Goal: Information Seeking & Learning: Check status

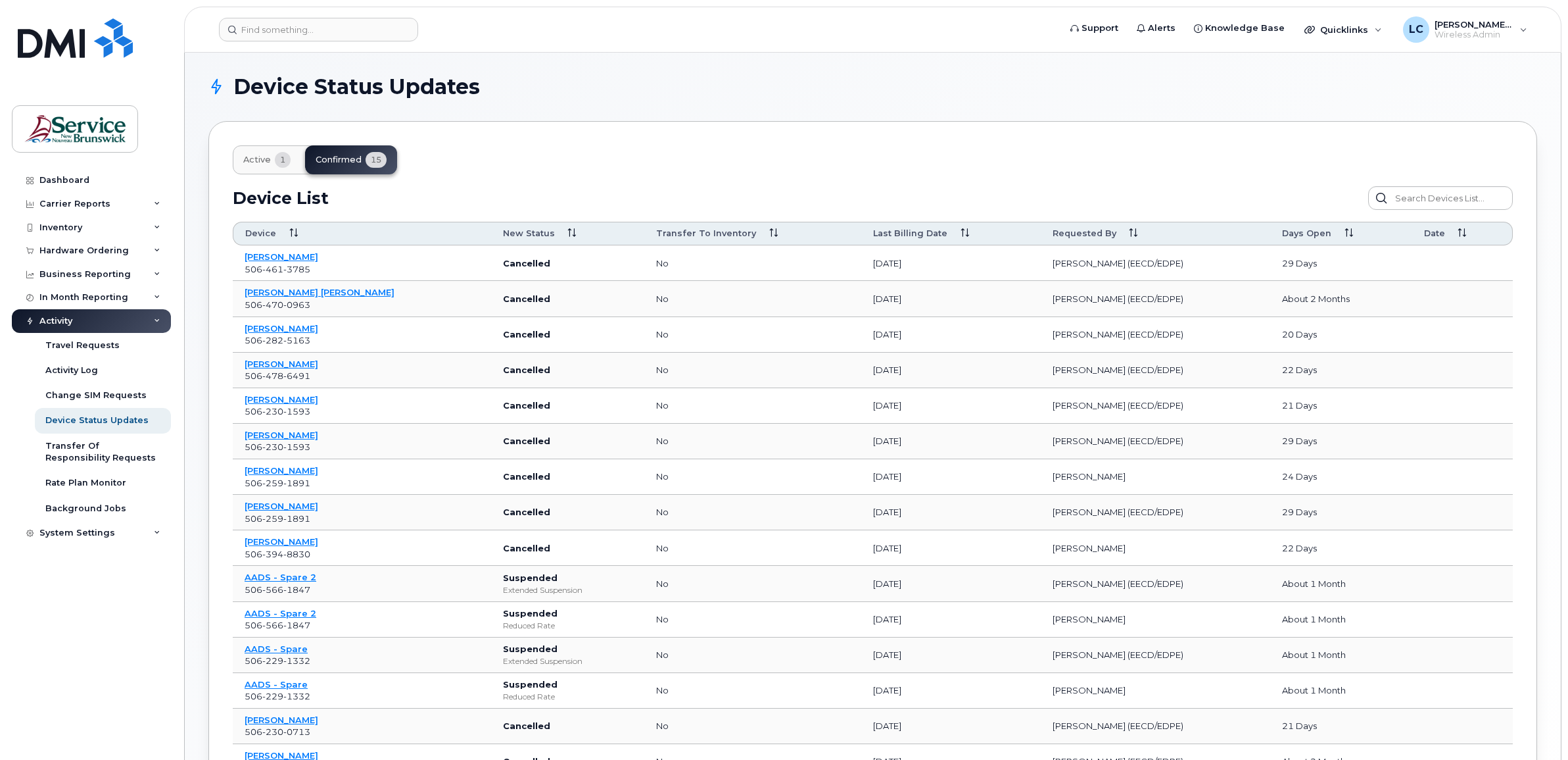
scroll to position [117, 0]
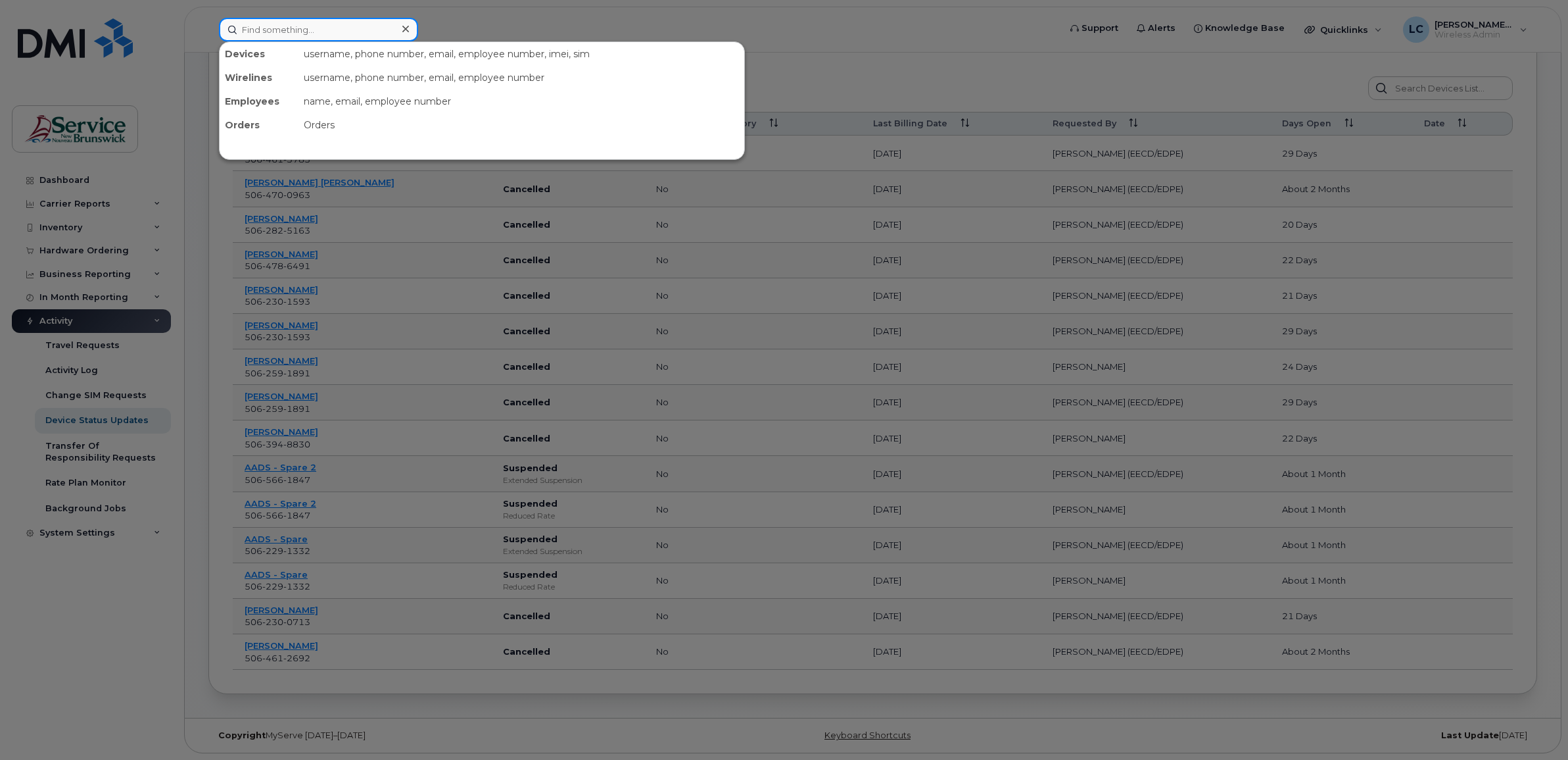
click at [314, 31] on input at bounding box center [318, 30] width 199 height 24
click at [65, 225] on div at bounding box center [784, 380] width 1568 height 760
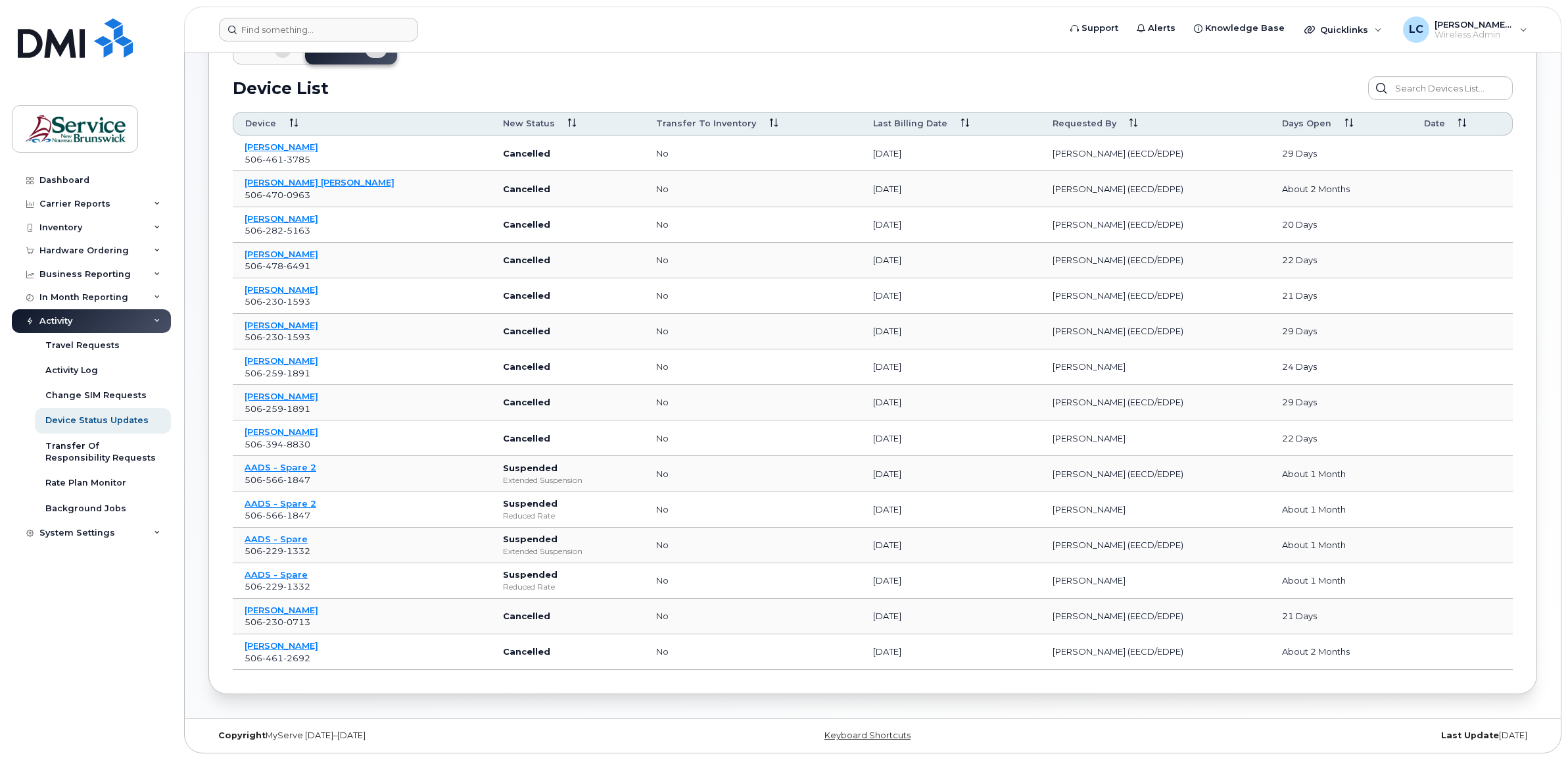
click at [65, 225] on div "Inventory" at bounding box center [60, 227] width 42 height 11
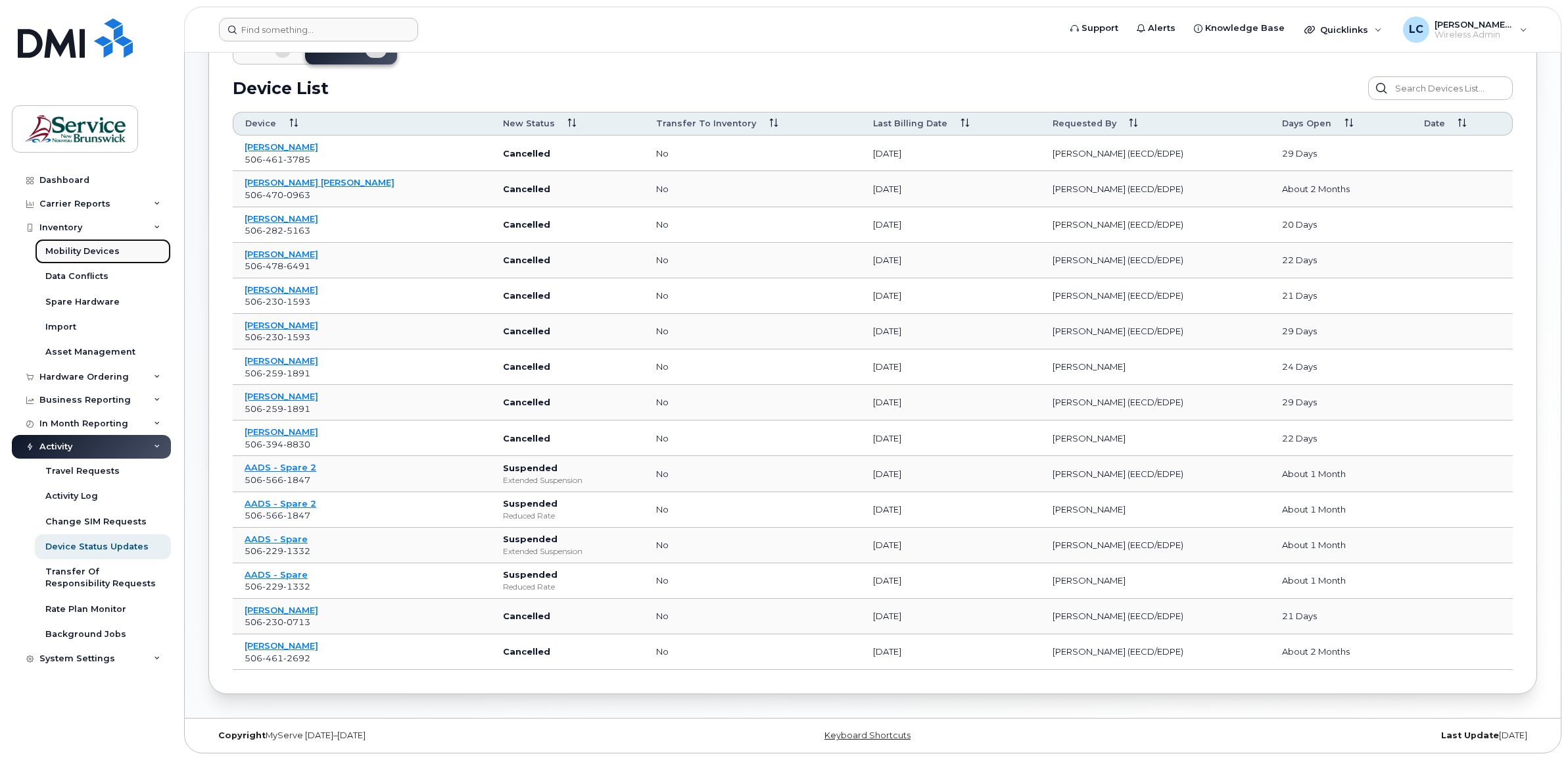
click at [80, 245] on link "Mobility Devices" at bounding box center [102, 251] width 136 height 25
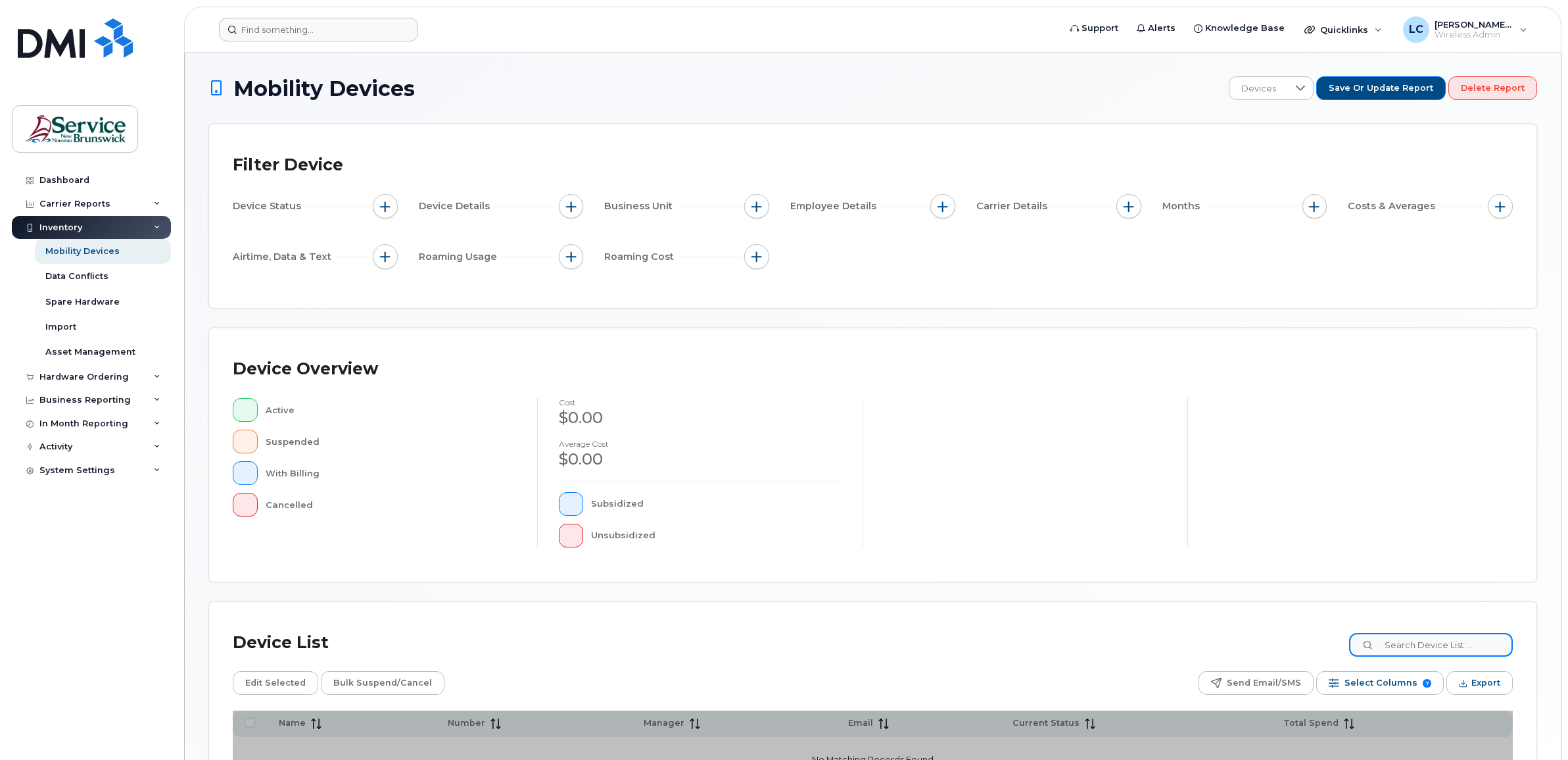
click at [1421, 641] on input at bounding box center [1431, 645] width 164 height 24
type input "stewart"
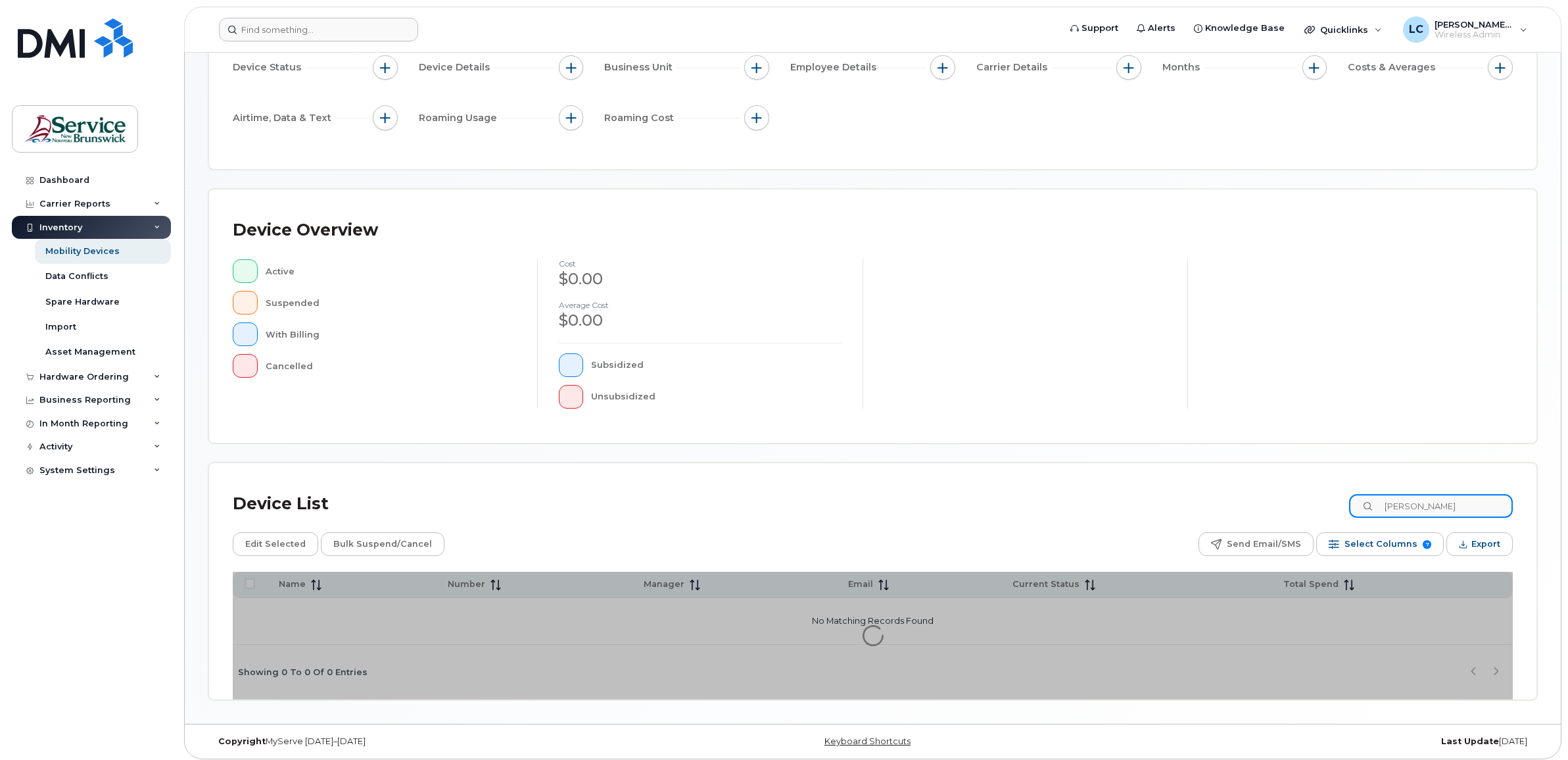
scroll to position [145, 0]
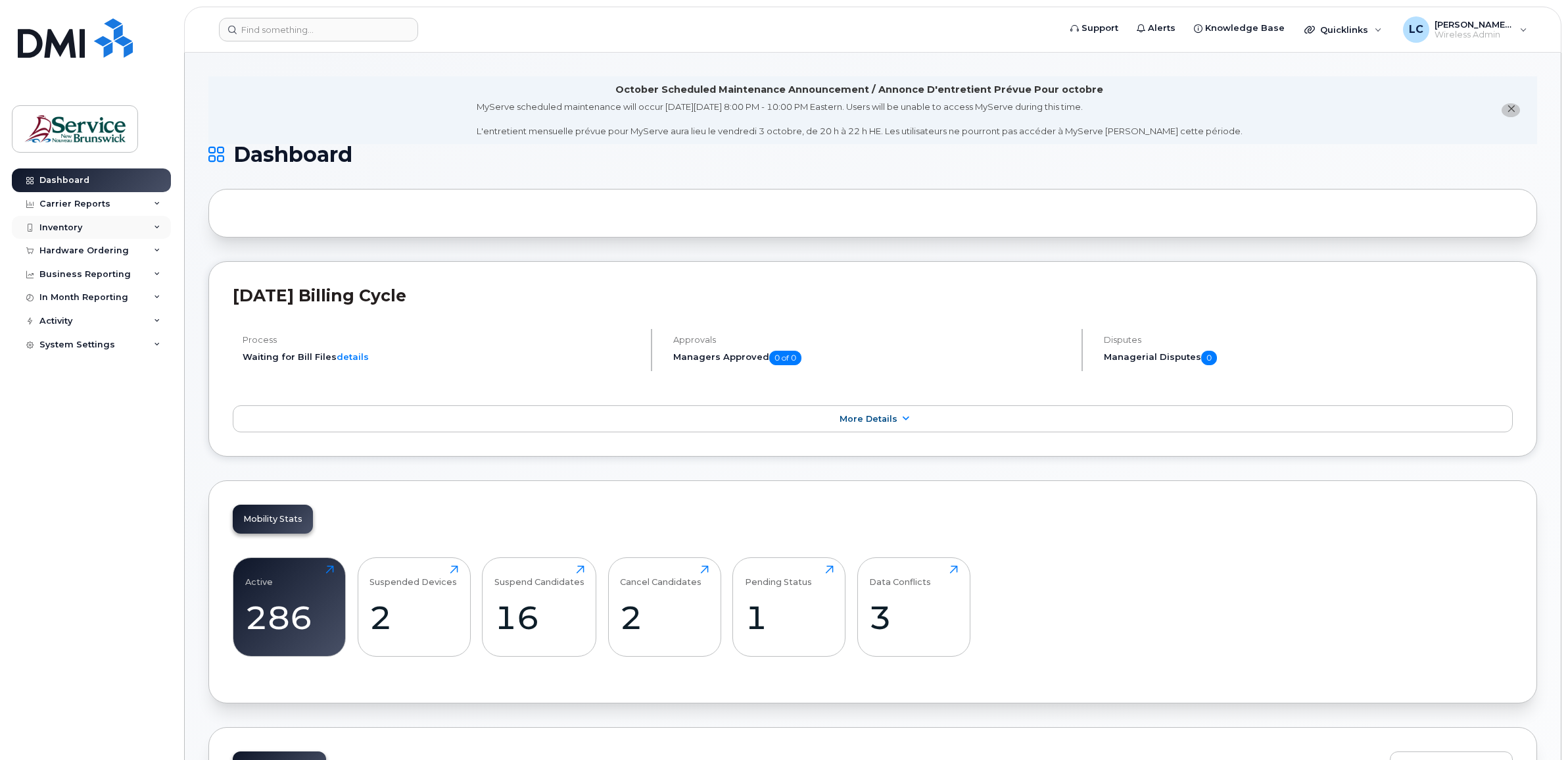
click at [81, 231] on div "Inventory" at bounding box center [91, 227] width 159 height 24
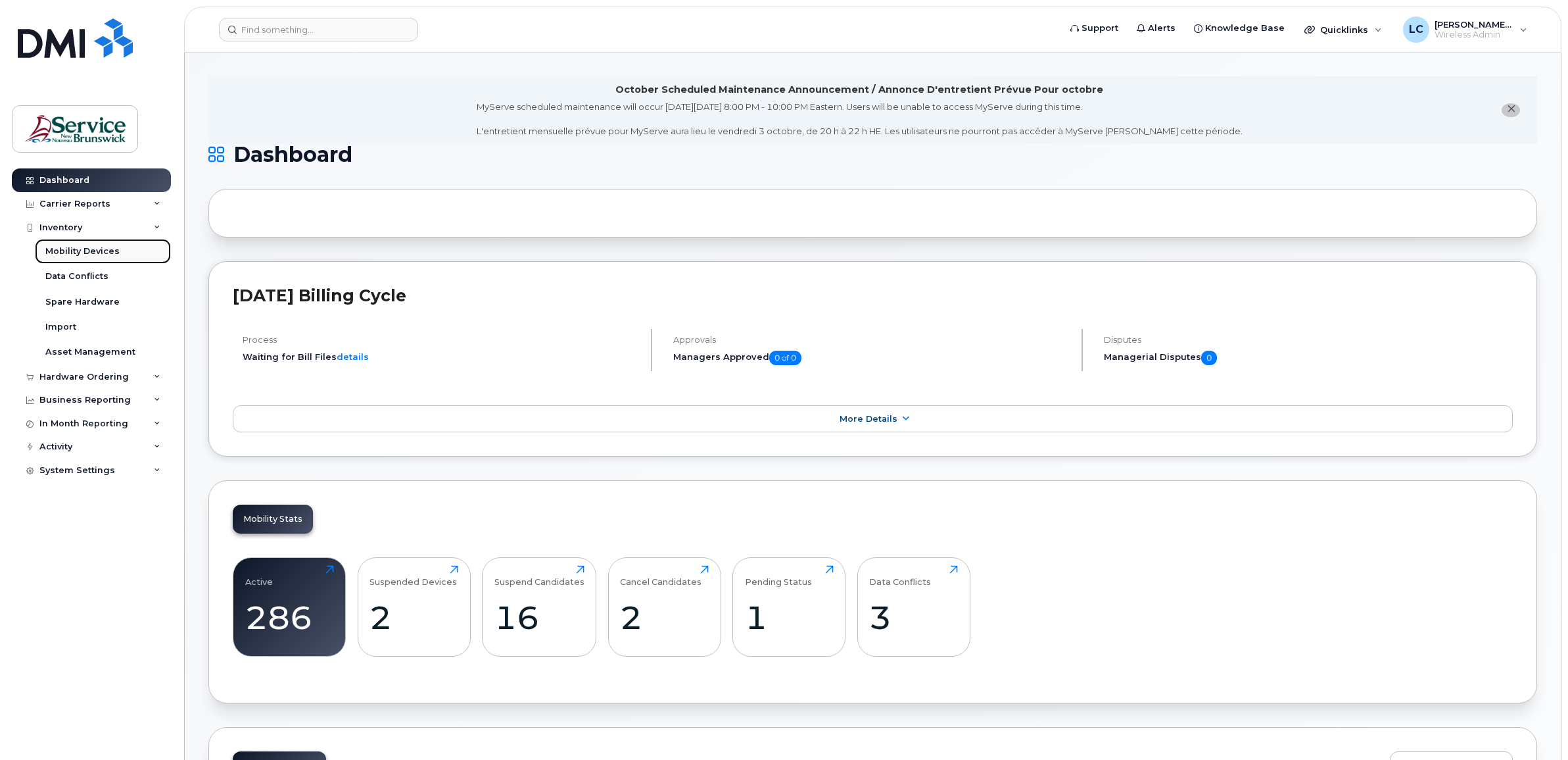
click at [81, 249] on div "Mobility Devices" at bounding box center [82, 251] width 74 height 12
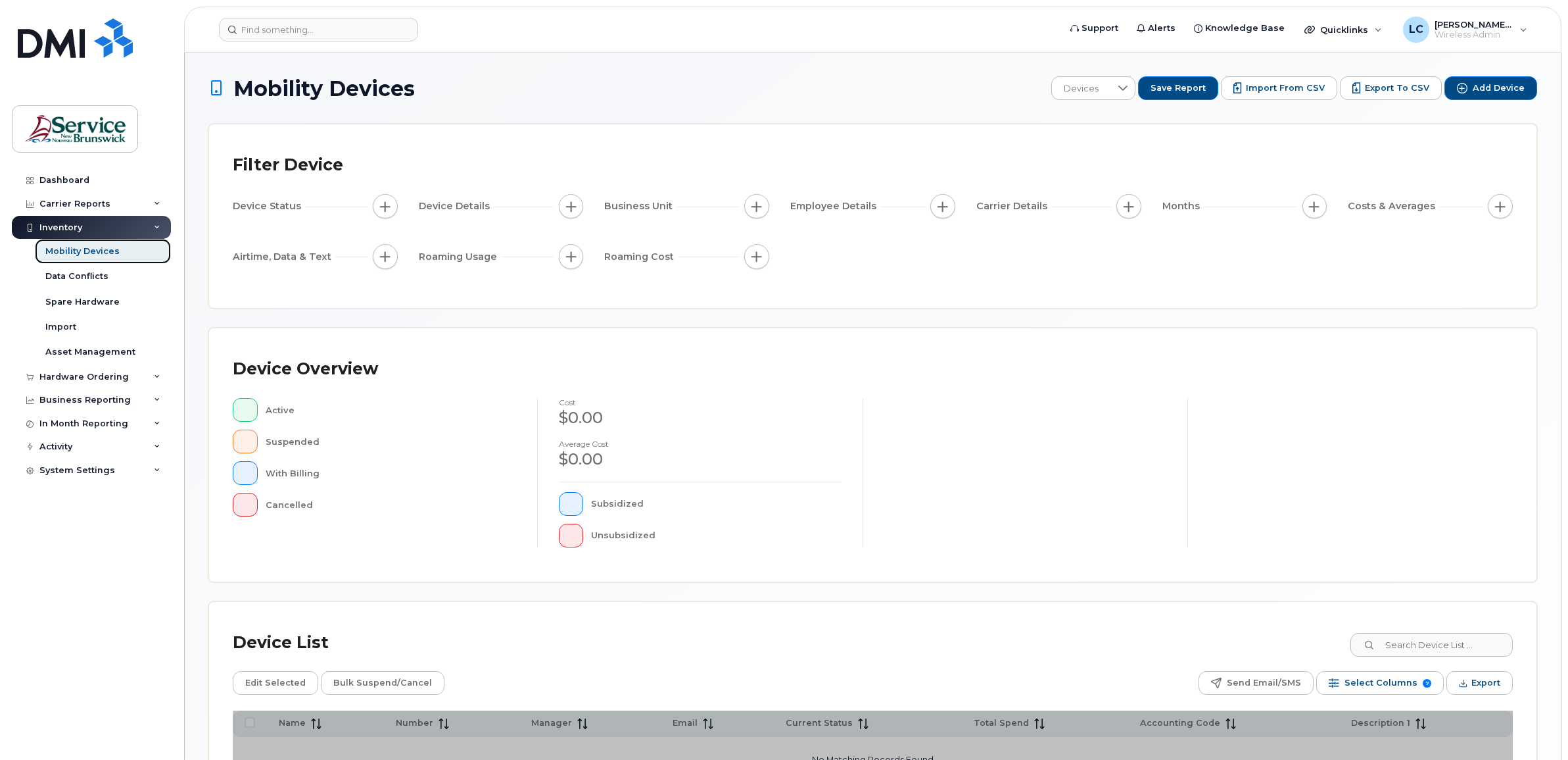
click at [80, 254] on div "Mobility Devices" at bounding box center [82, 251] width 74 height 12
click at [1432, 645] on input at bounding box center [1431, 645] width 164 height 24
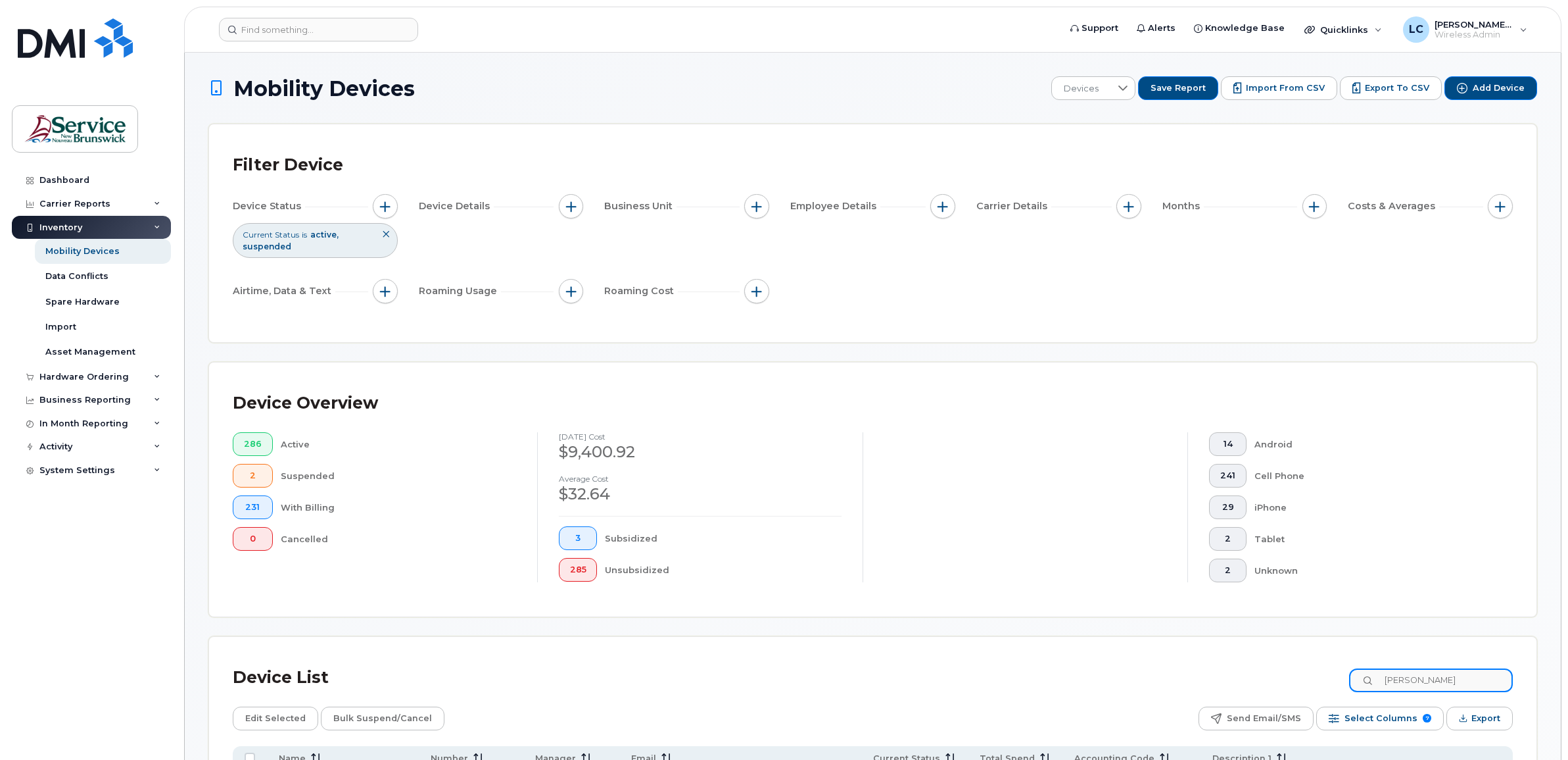
type input "stewart"
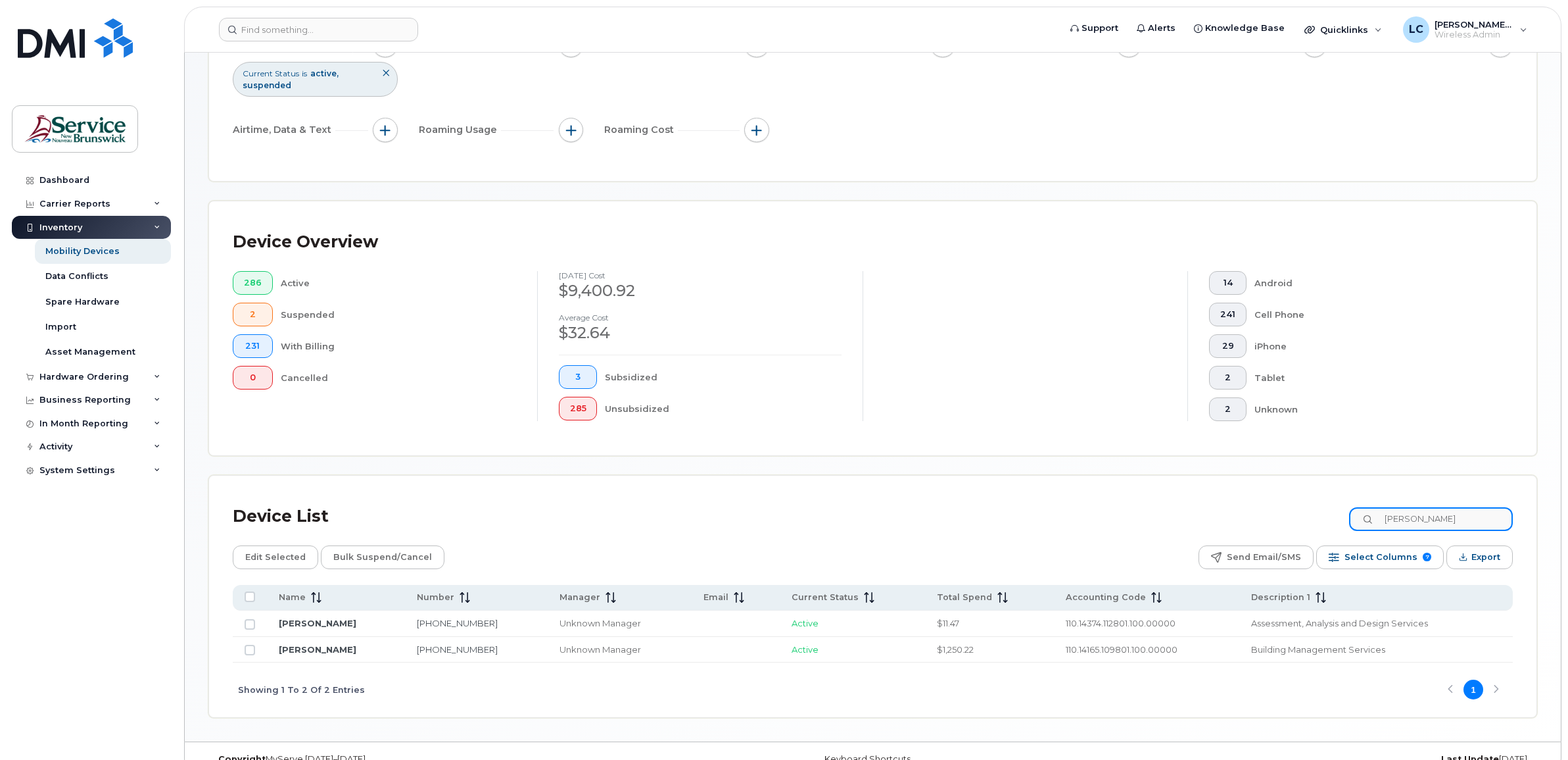
scroll to position [186, 0]
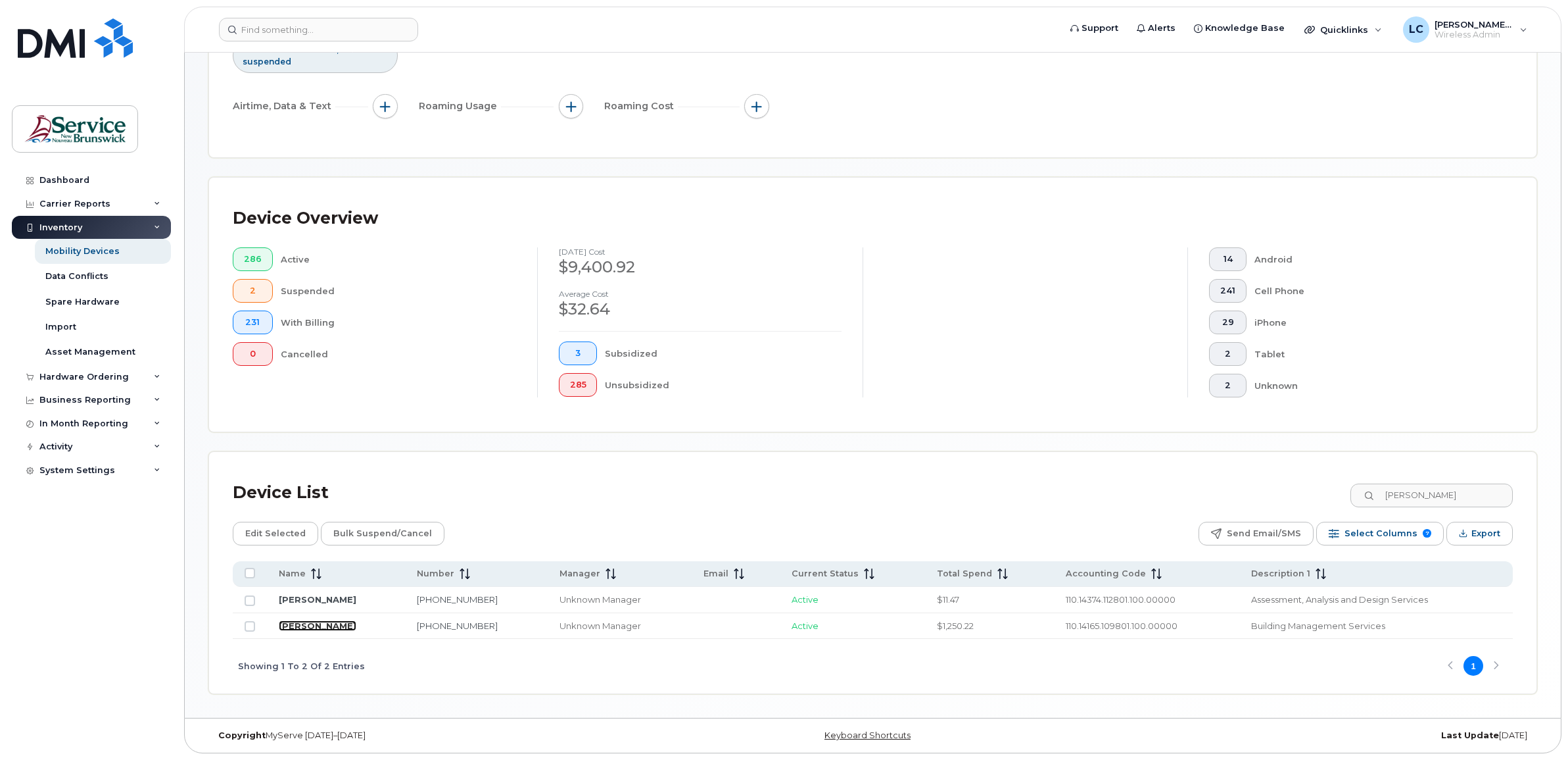
click at [314, 620] on link "[PERSON_NAME]" at bounding box center [318, 625] width 78 height 11
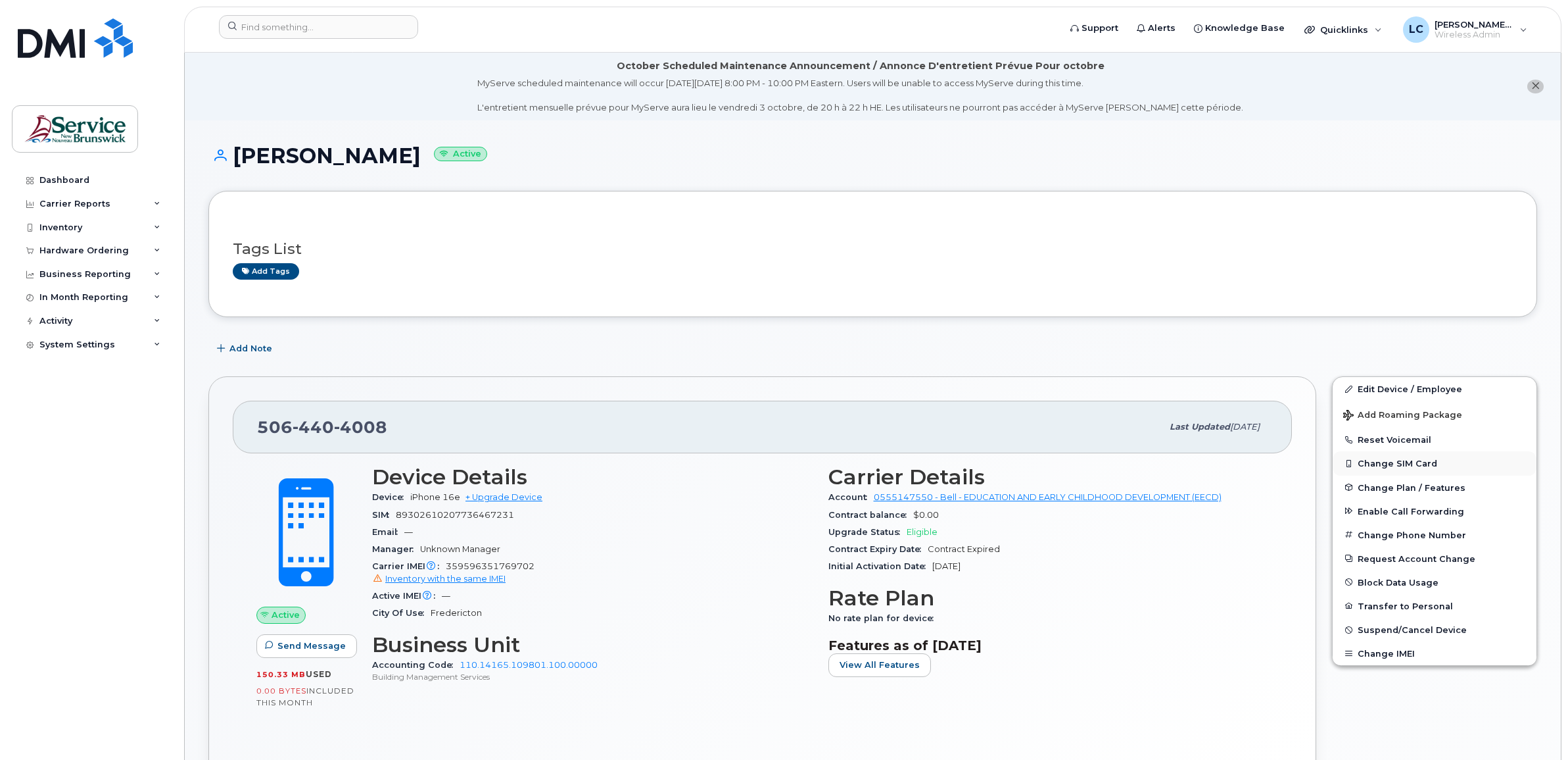
click at [1408, 458] on button "Change SIM Card" at bounding box center [1434, 463] width 204 height 24
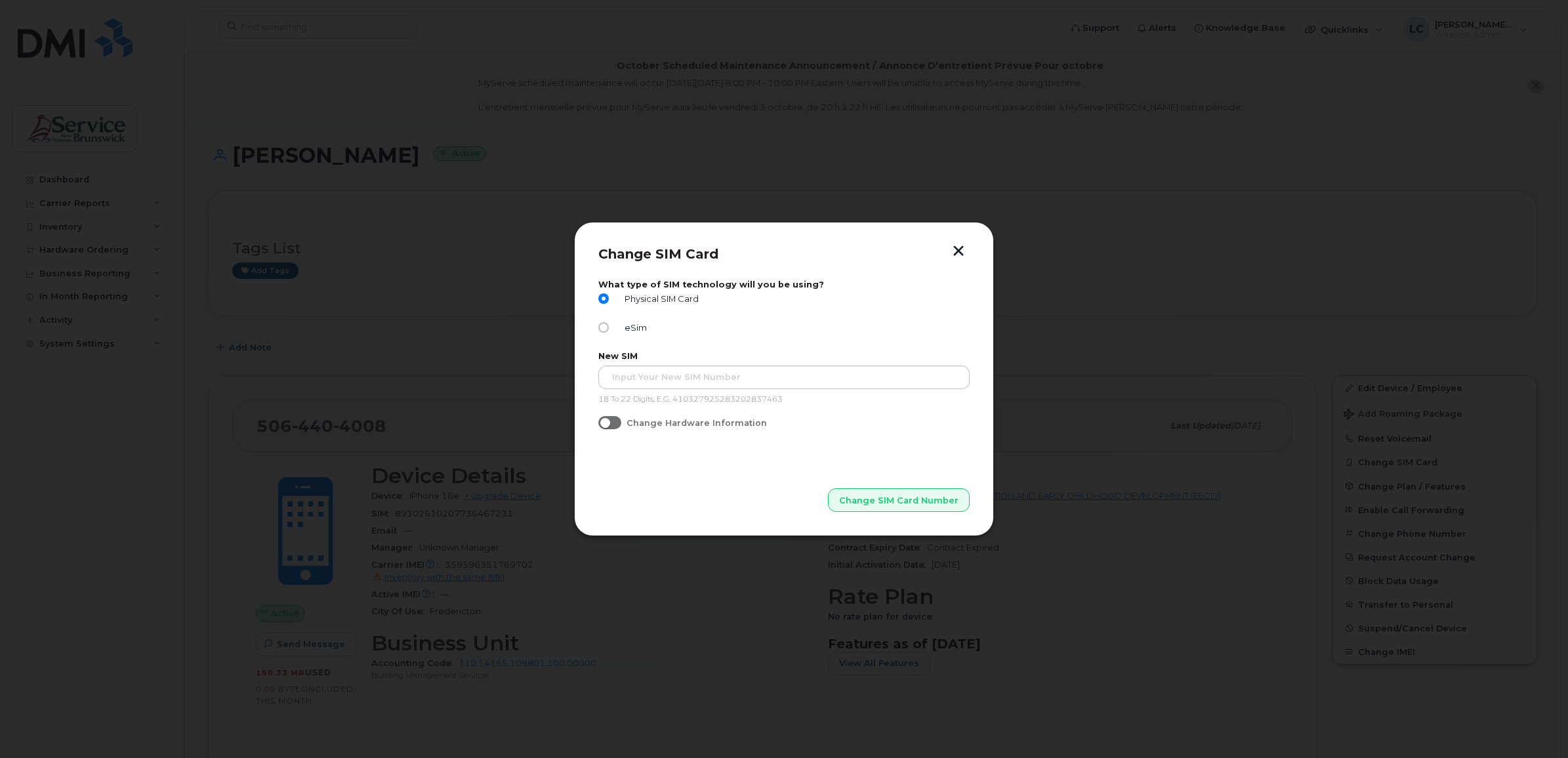
click at [958, 249] on button "button" at bounding box center [958, 252] width 19 height 14
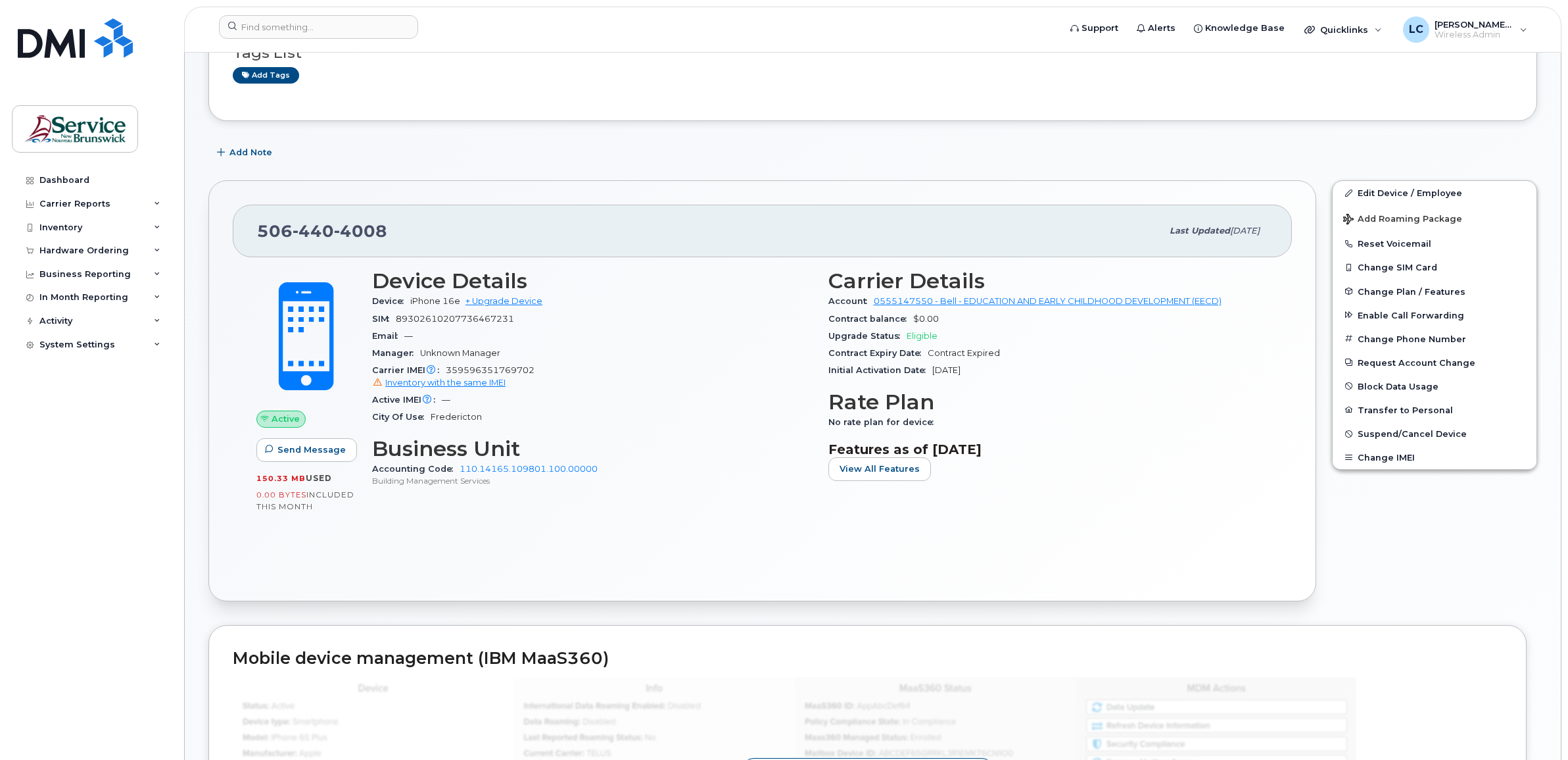
scroll to position [169, 0]
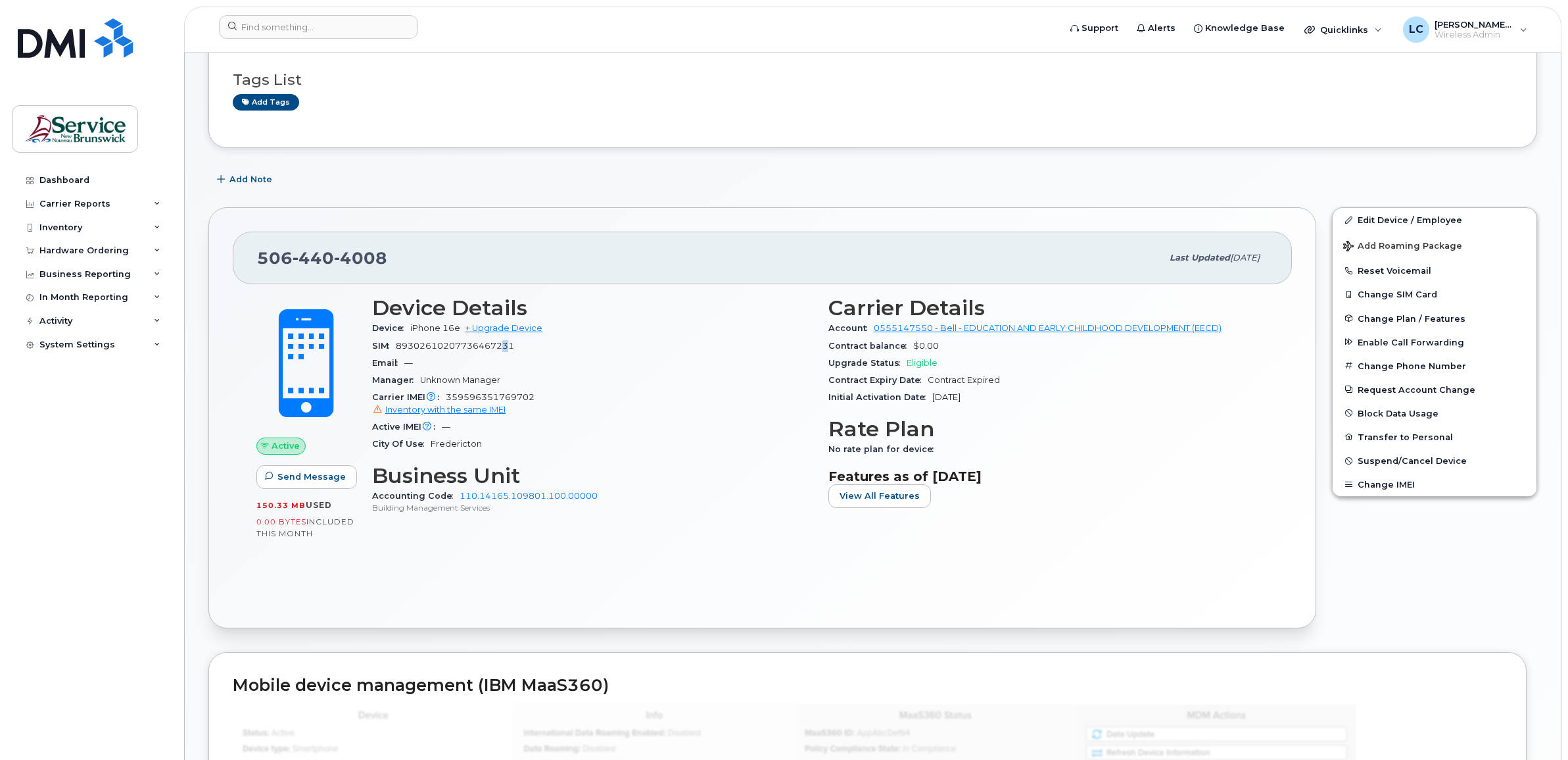
drag, startPoint x: 513, startPoint y: 347, endPoint x: 505, endPoint y: 343, distance: 8.9
click at [505, 343] on span "89302610207736467231" at bounding box center [455, 346] width 119 height 10
drag, startPoint x: 505, startPoint y: 343, endPoint x: 541, endPoint y: 348, distance: 36.3
click at [541, 348] on div "SIM 89302610207736467231" at bounding box center [592, 346] width 441 height 17
drag, startPoint x: 529, startPoint y: 347, endPoint x: 398, endPoint y: 350, distance: 131.0
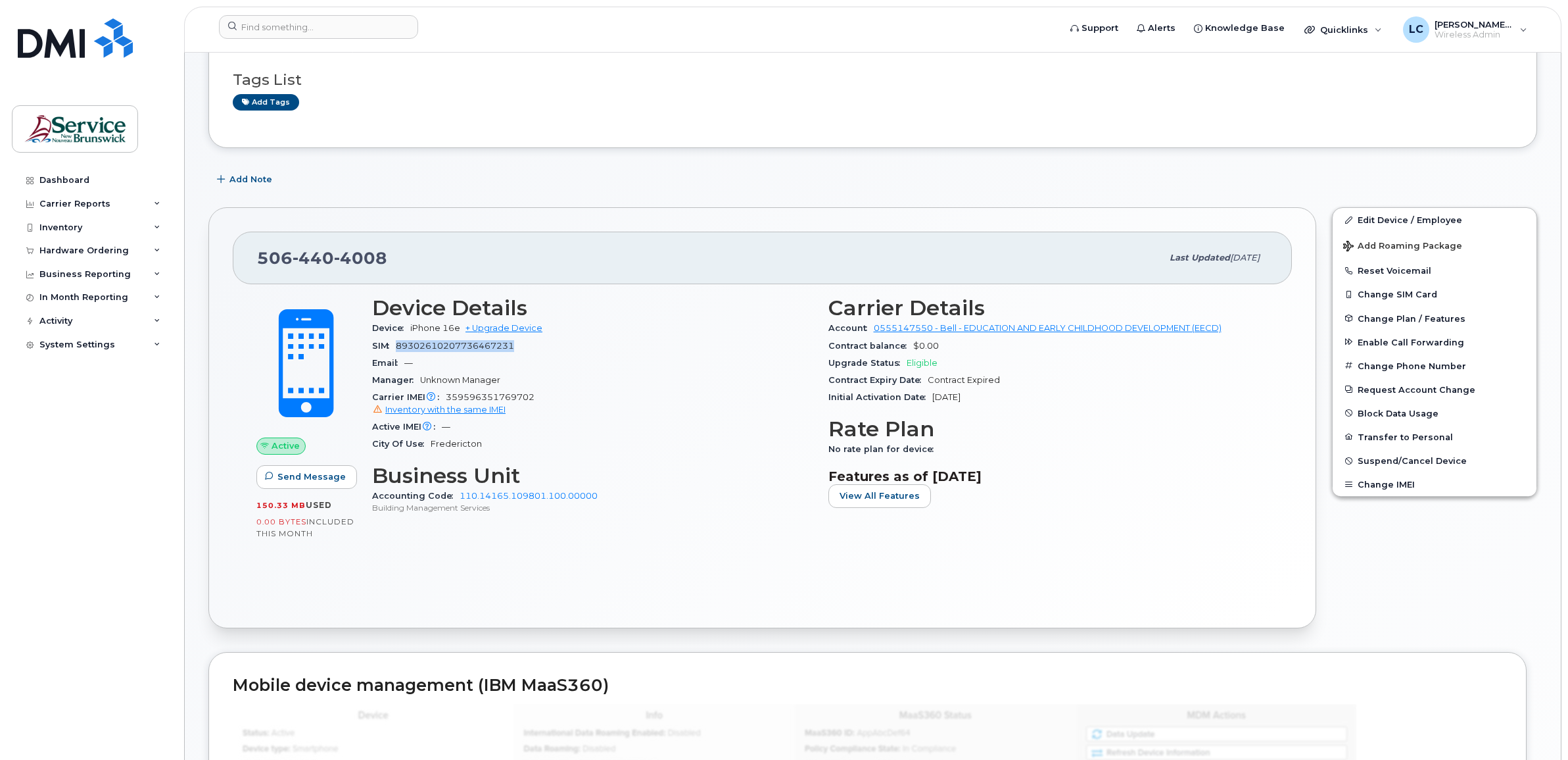
click at [398, 350] on div "SIM 89302610207736467231" at bounding box center [592, 346] width 441 height 17
click at [442, 558] on div "Active Send Message 150.33 MB  used 0.00 Bytes  included this month Device Deta…" at bounding box center [762, 444] width 1059 height 320
click at [473, 410] on span "Inventory with the same IMEI" at bounding box center [445, 410] width 120 height 10
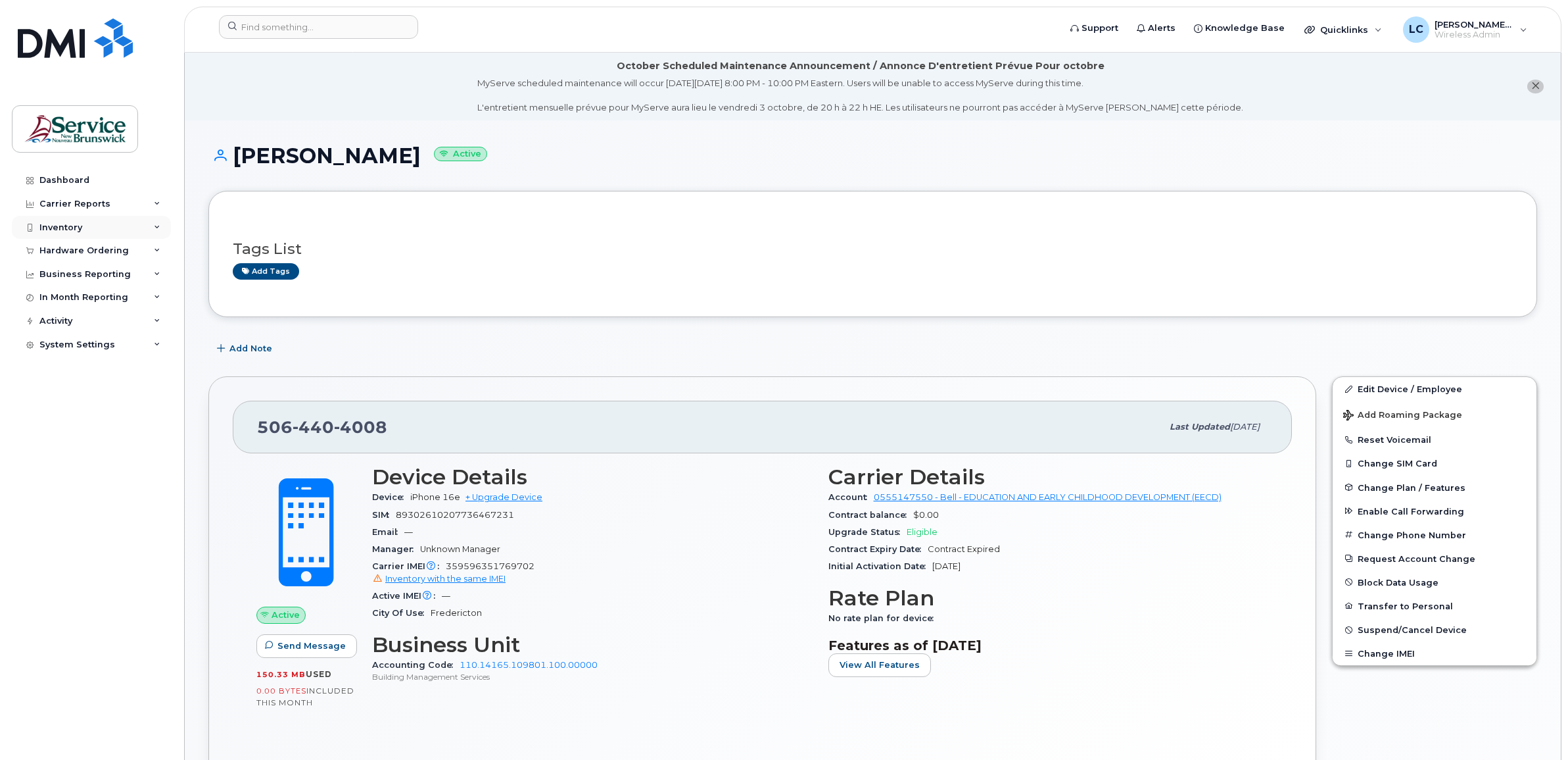
click at [67, 231] on div "Inventory" at bounding box center [60, 227] width 42 height 11
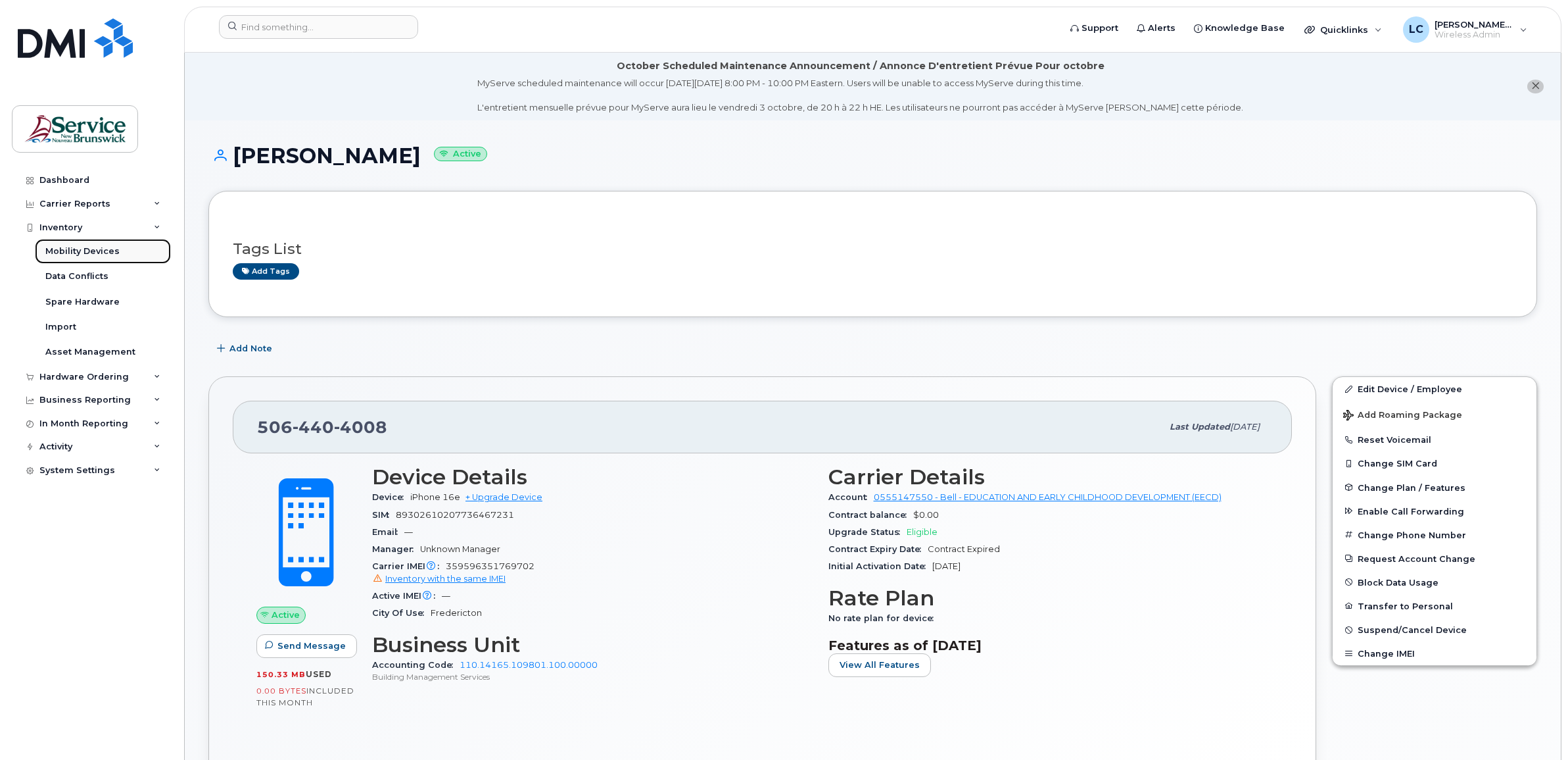
click at [83, 250] on div "Mobility Devices" at bounding box center [82, 251] width 74 height 12
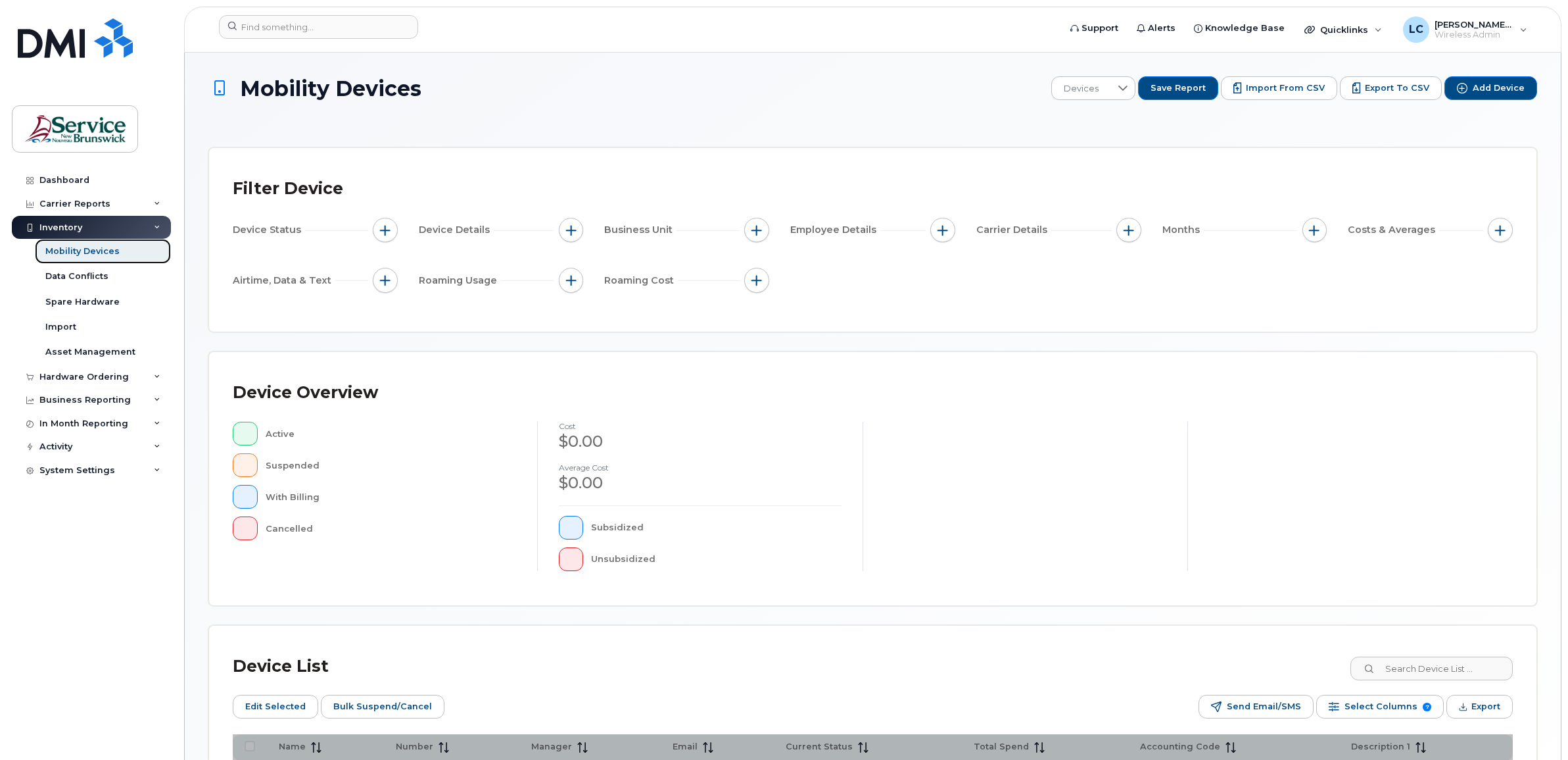
click at [83, 250] on div "Mobility Devices" at bounding box center [82, 251] width 74 height 12
click at [73, 201] on div "Carrier Reports" at bounding box center [75, 204] width 71 height 11
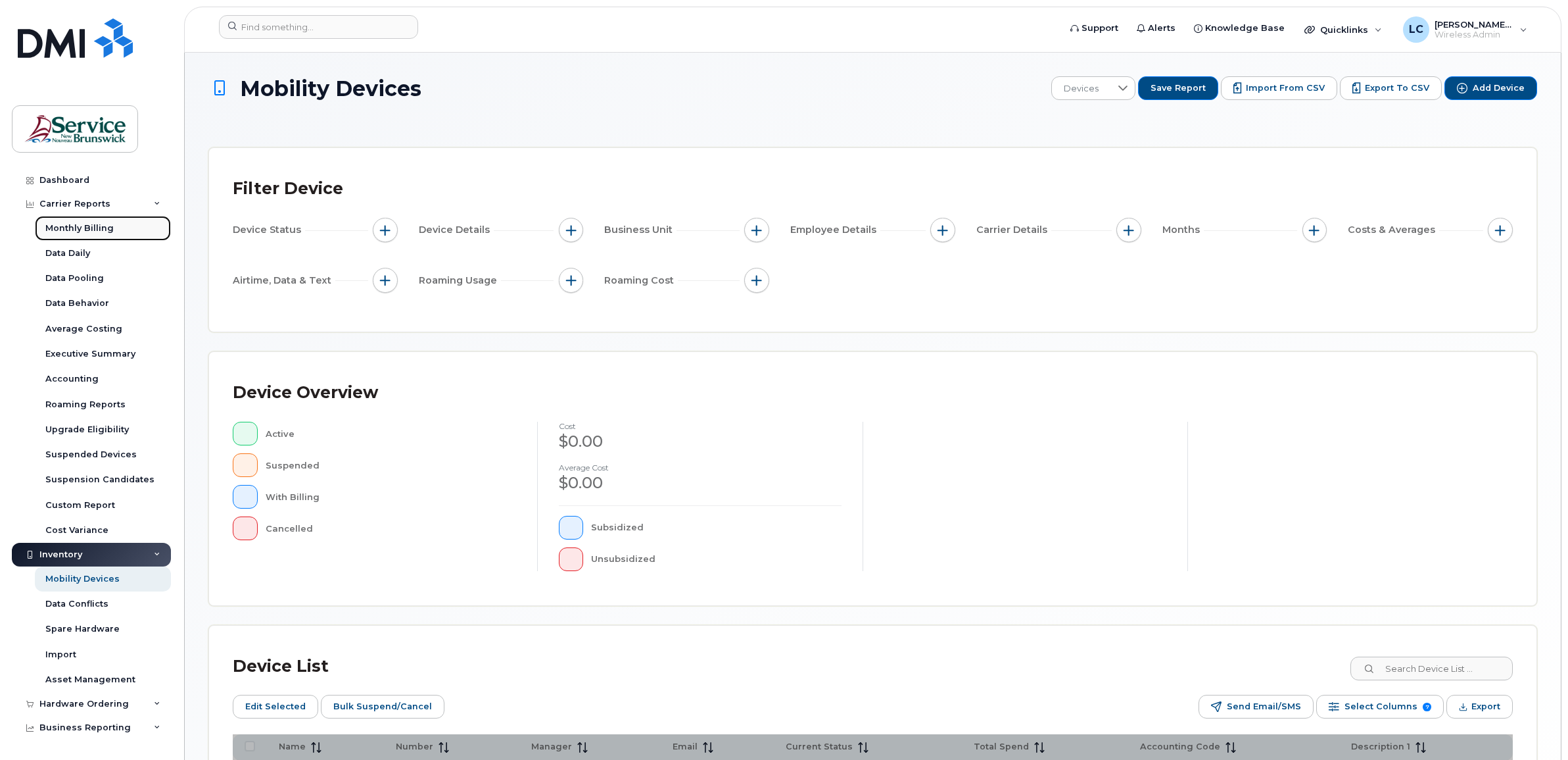
click at [73, 225] on div "Monthly Billing" at bounding box center [79, 228] width 68 height 12
click at [73, 198] on div "Carrier Reports" at bounding box center [91, 204] width 159 height 24
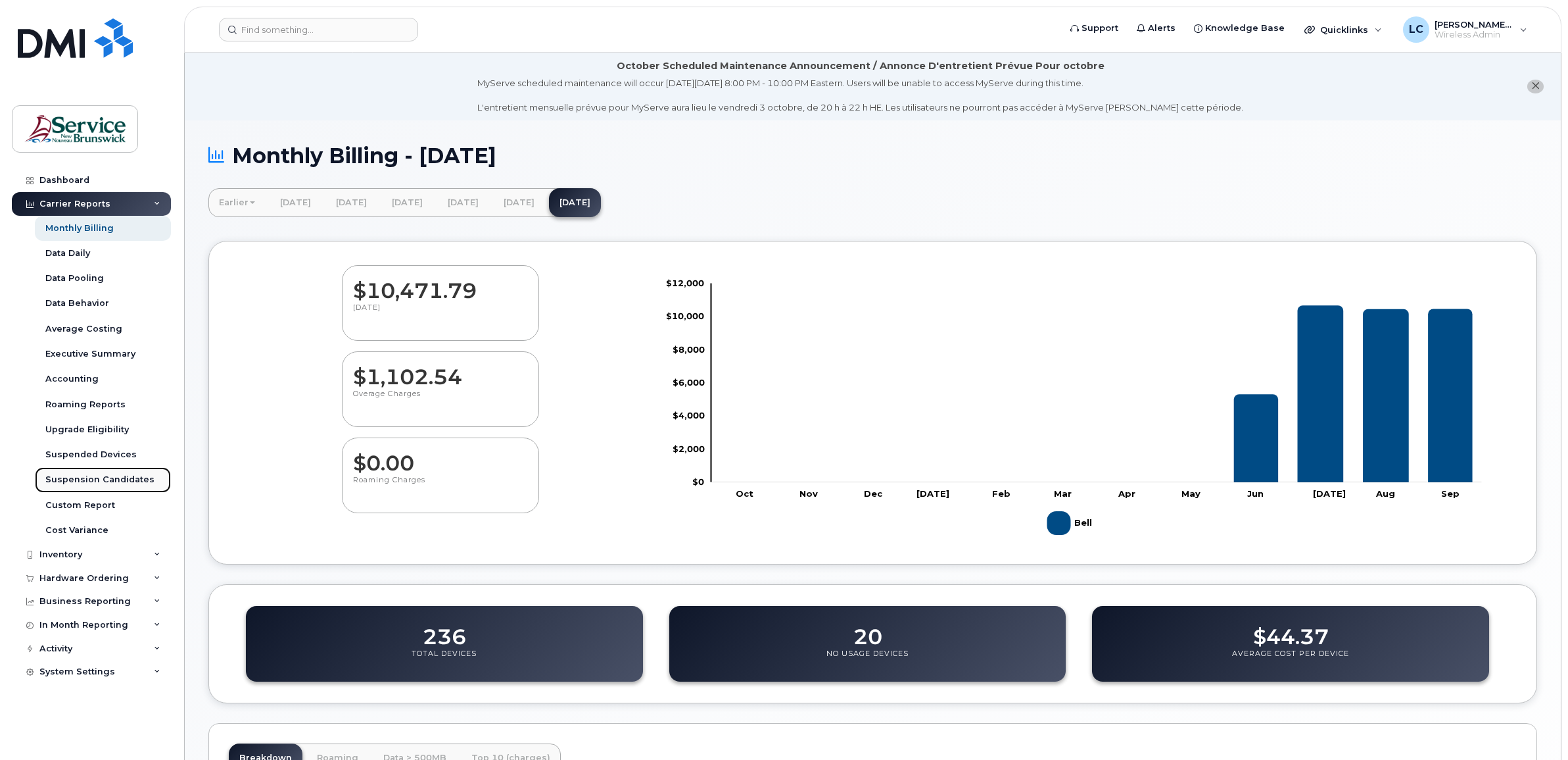
click at [83, 478] on div "Suspension Candidates" at bounding box center [100, 479] width 109 height 12
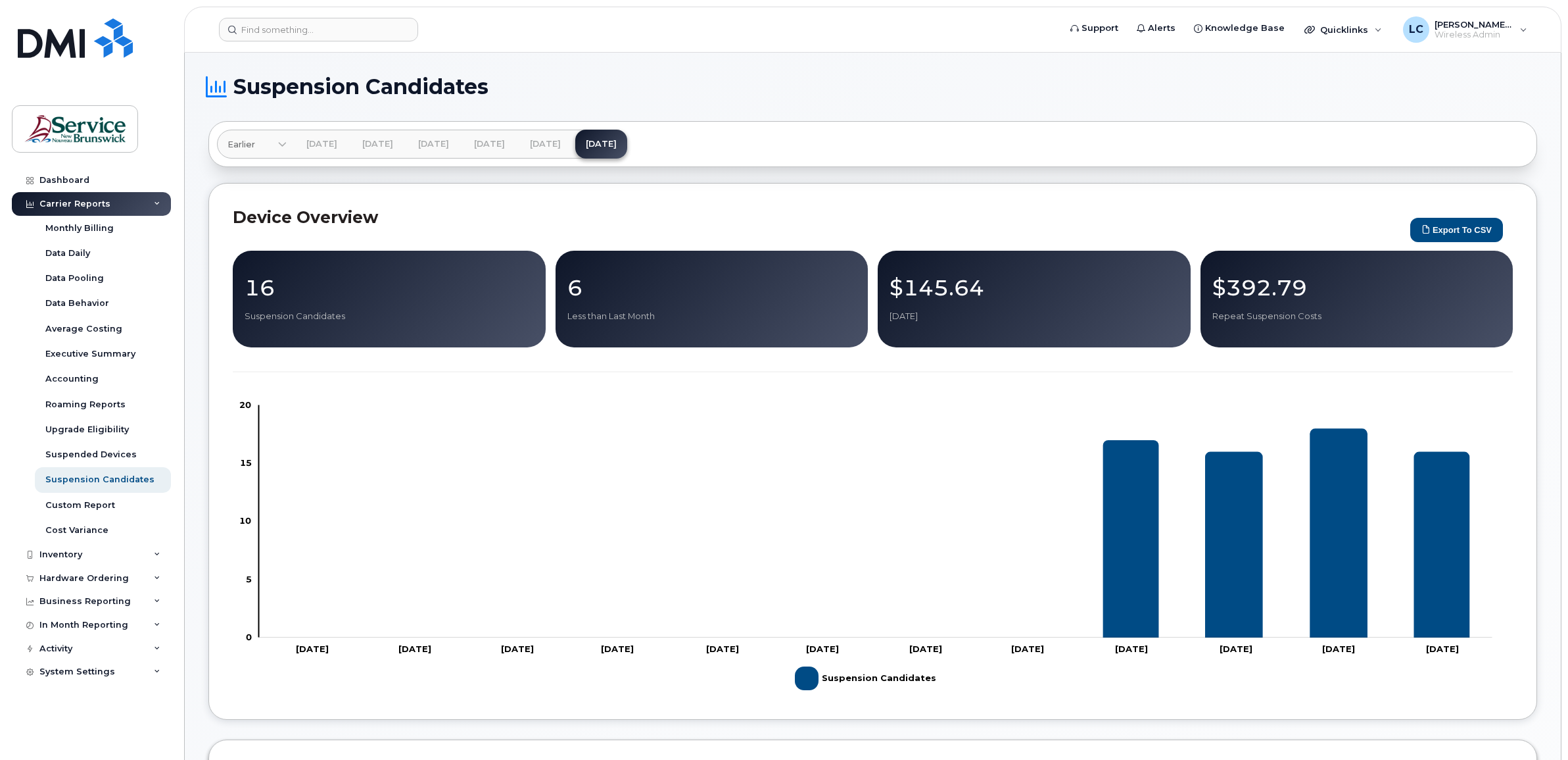
click at [334, 297] on p "16" at bounding box center [389, 287] width 289 height 24
click at [251, 290] on p "16" at bounding box center [389, 287] width 289 height 24
click at [286, 326] on div "16 Suspension Candidates" at bounding box center [389, 299] width 313 height 96
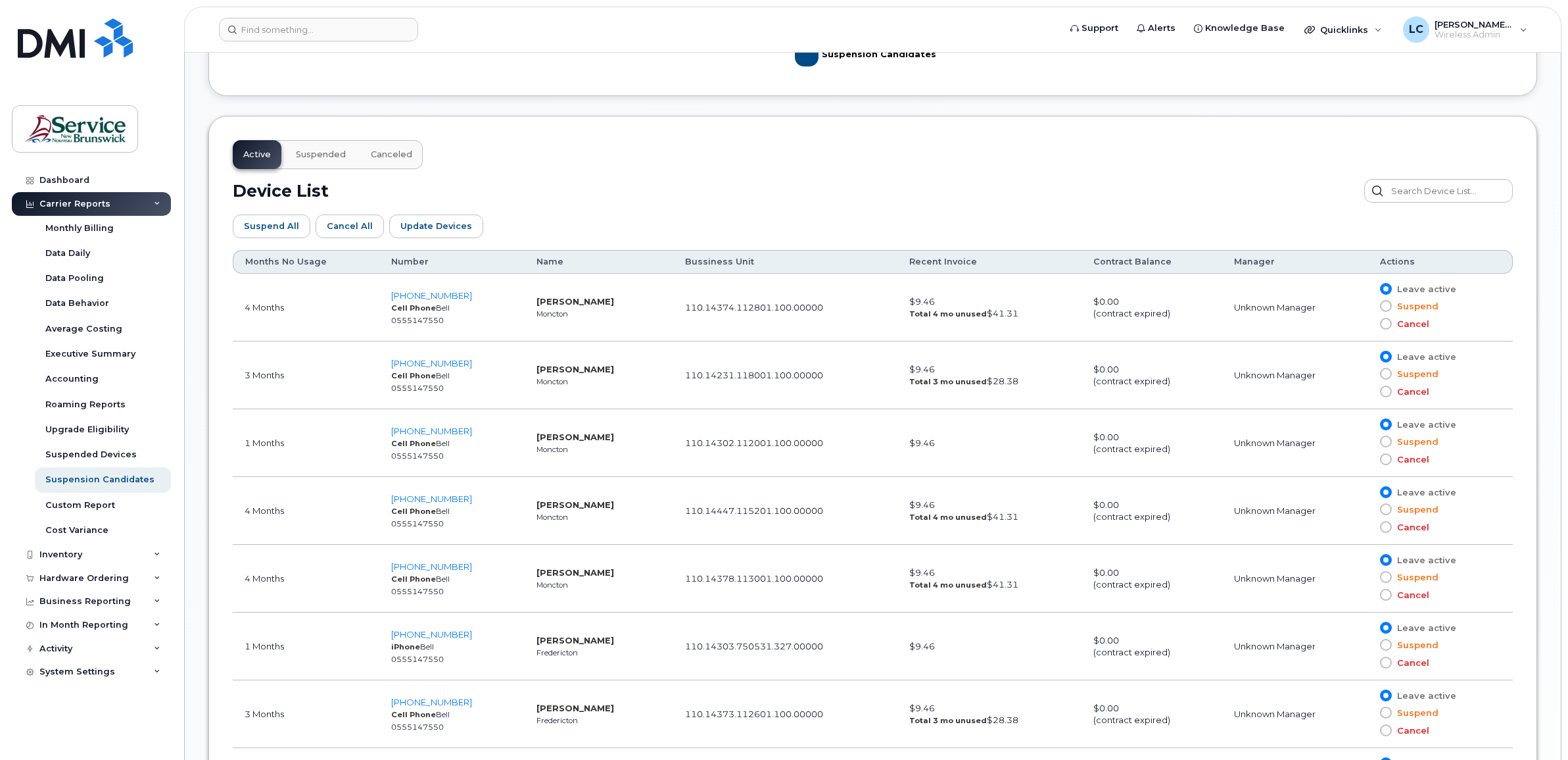
scroll to position [586, 0]
